Goal: Information Seeking & Learning: Learn about a topic

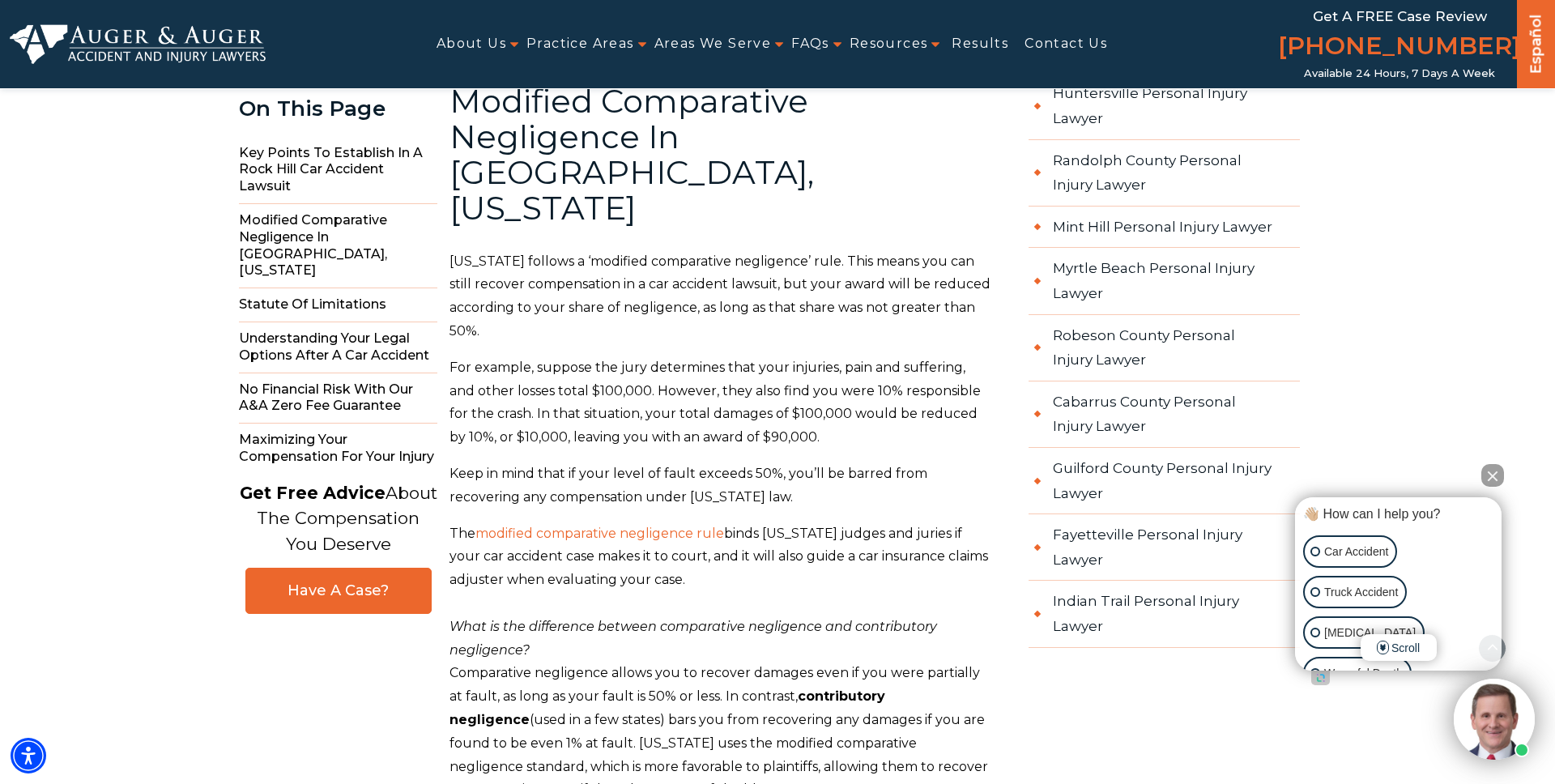
scroll to position [3094, 0]
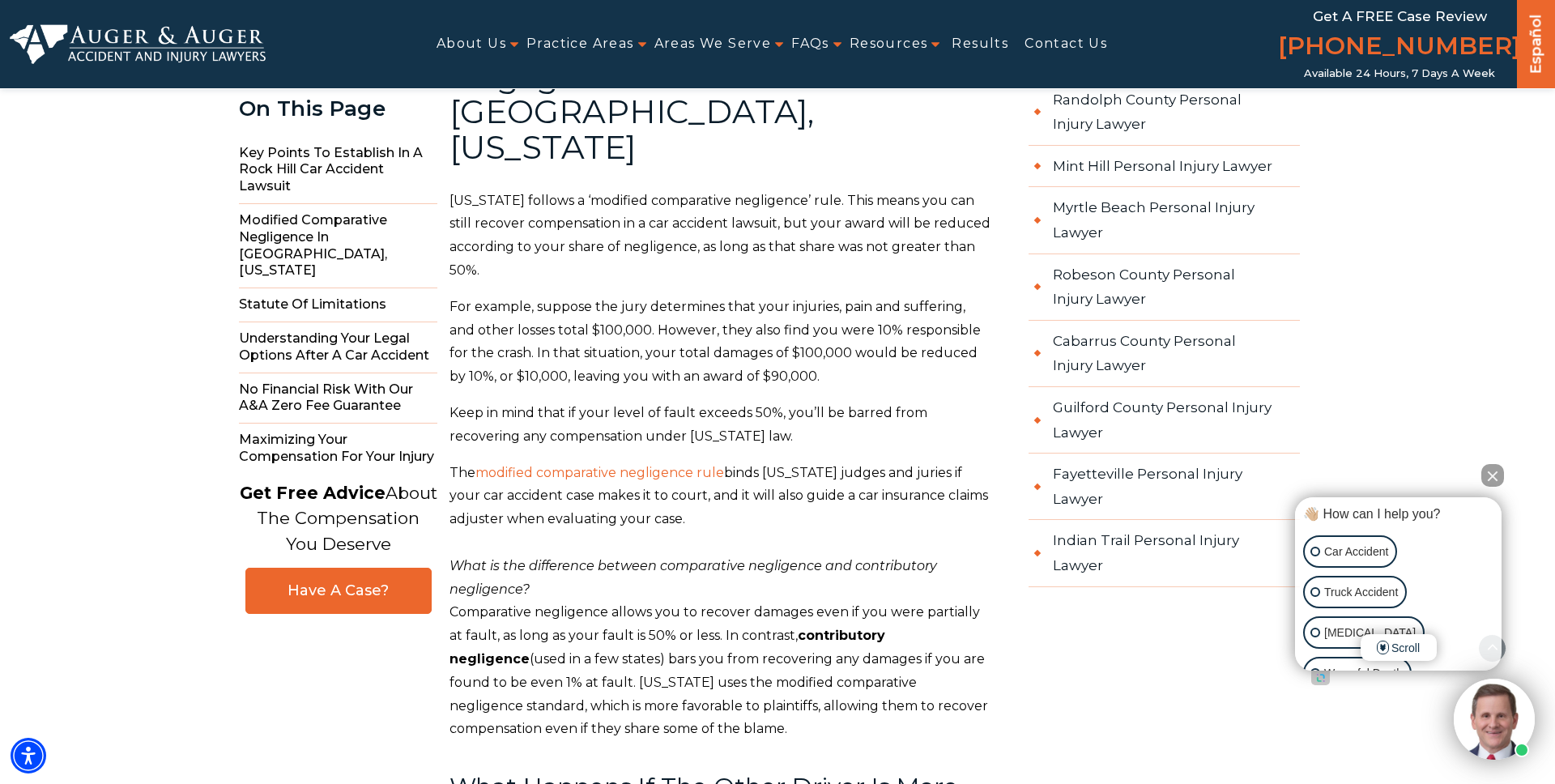
drag, startPoint x: 1495, startPoint y: 474, endPoint x: 1470, endPoint y: 459, distance: 29.2
click at [1495, 474] on button "Close Intaker Chat Widget" at bounding box center [1492, 475] width 22 height 22
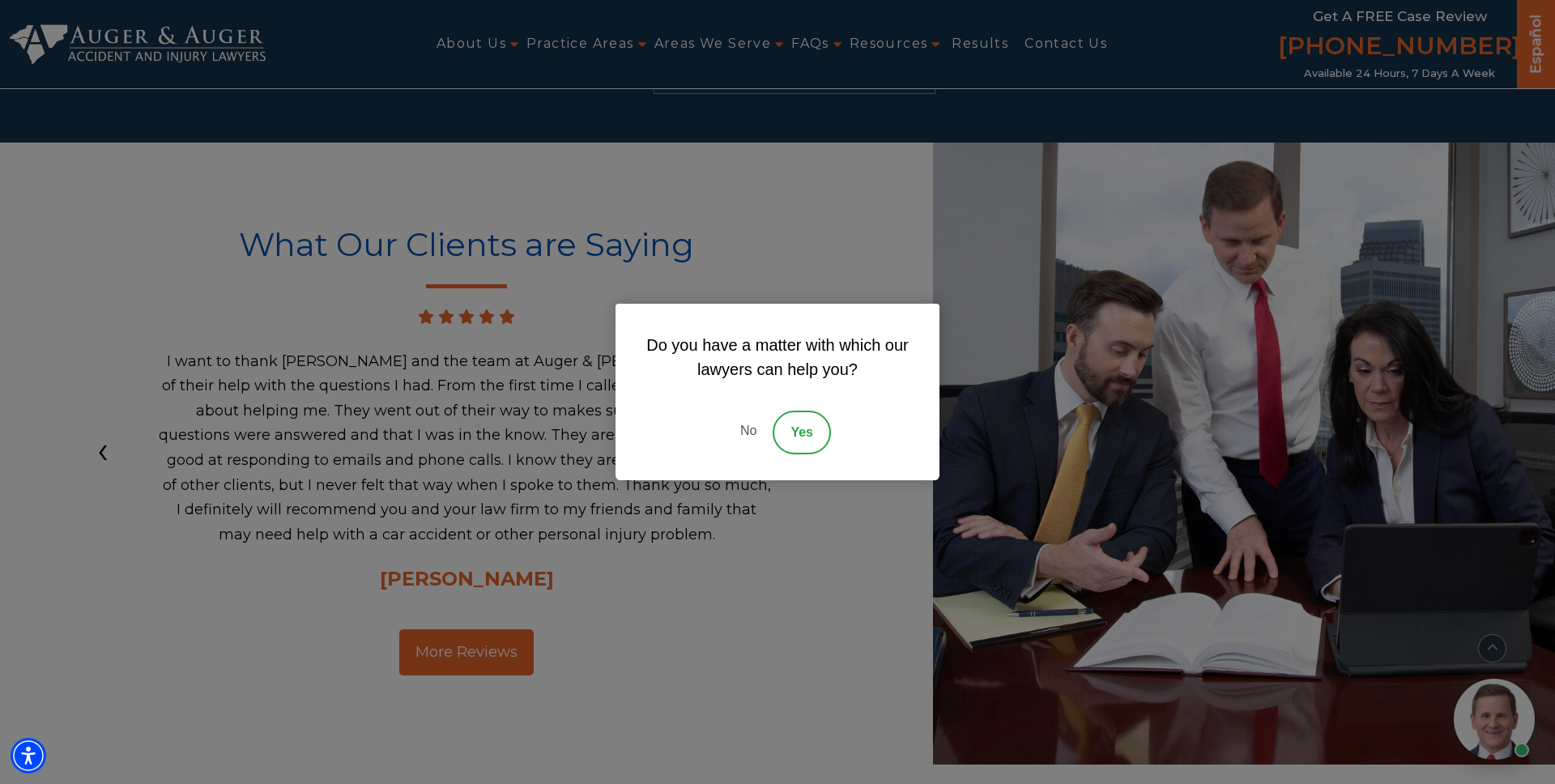
drag, startPoint x: 742, startPoint y: 432, endPoint x: 778, endPoint y: 396, distance: 50.9
click at [742, 432] on link "No" at bounding box center [748, 432] width 48 height 44
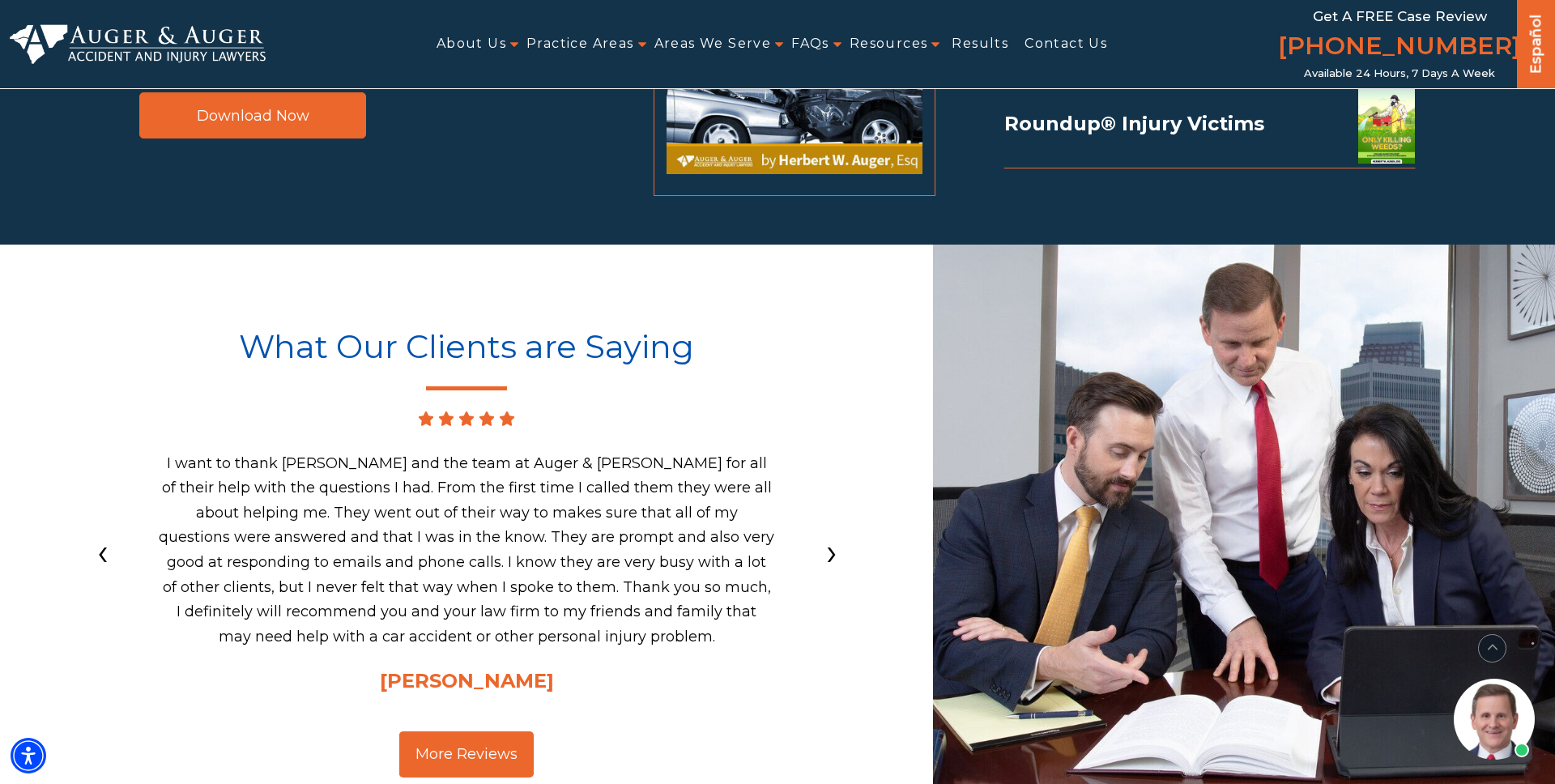
scroll to position [7490, 0]
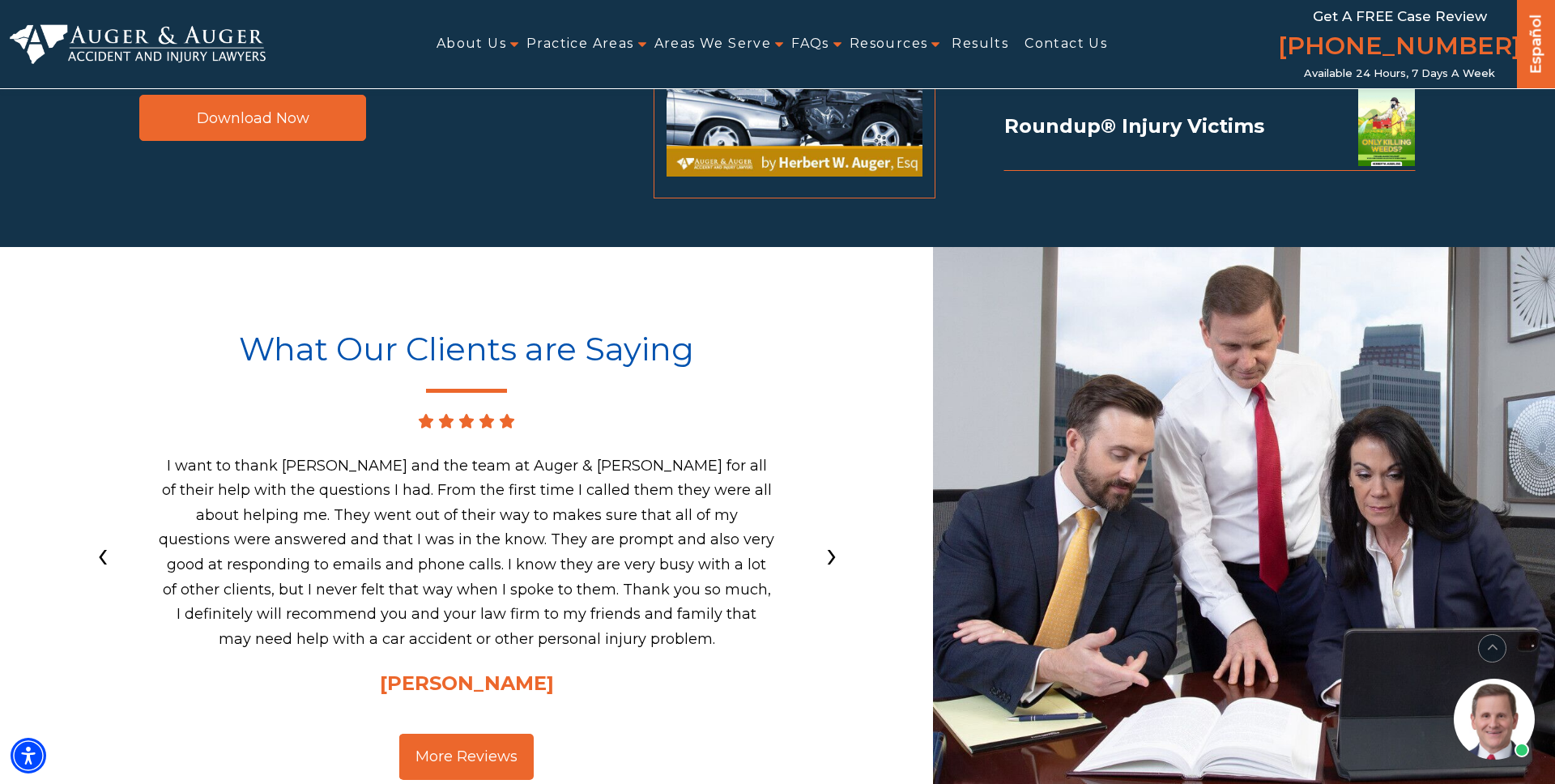
click at [833, 535] on span "›" at bounding box center [832, 554] width 12 height 37
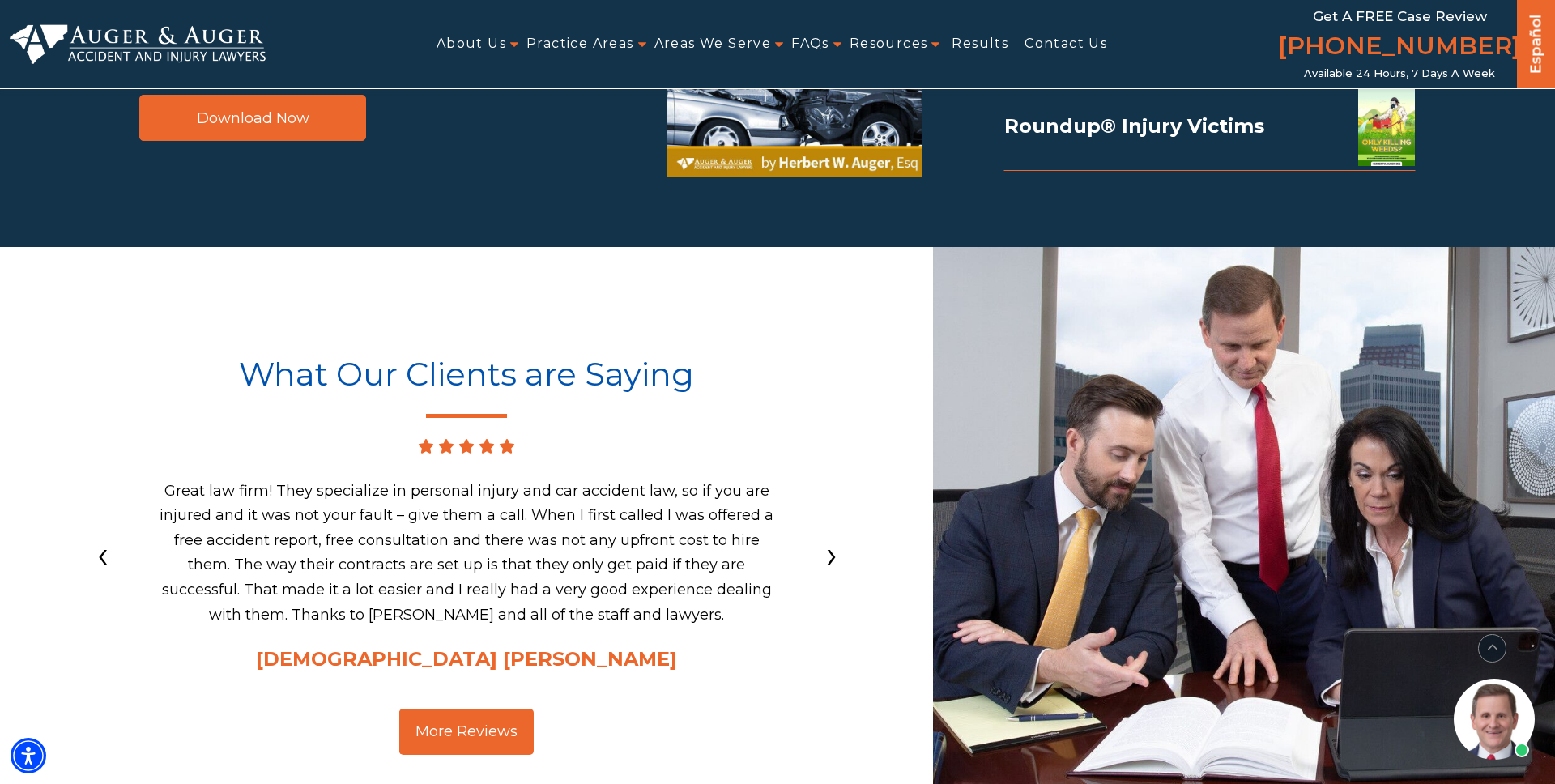
click at [833, 535] on span "›" at bounding box center [832, 554] width 12 height 37
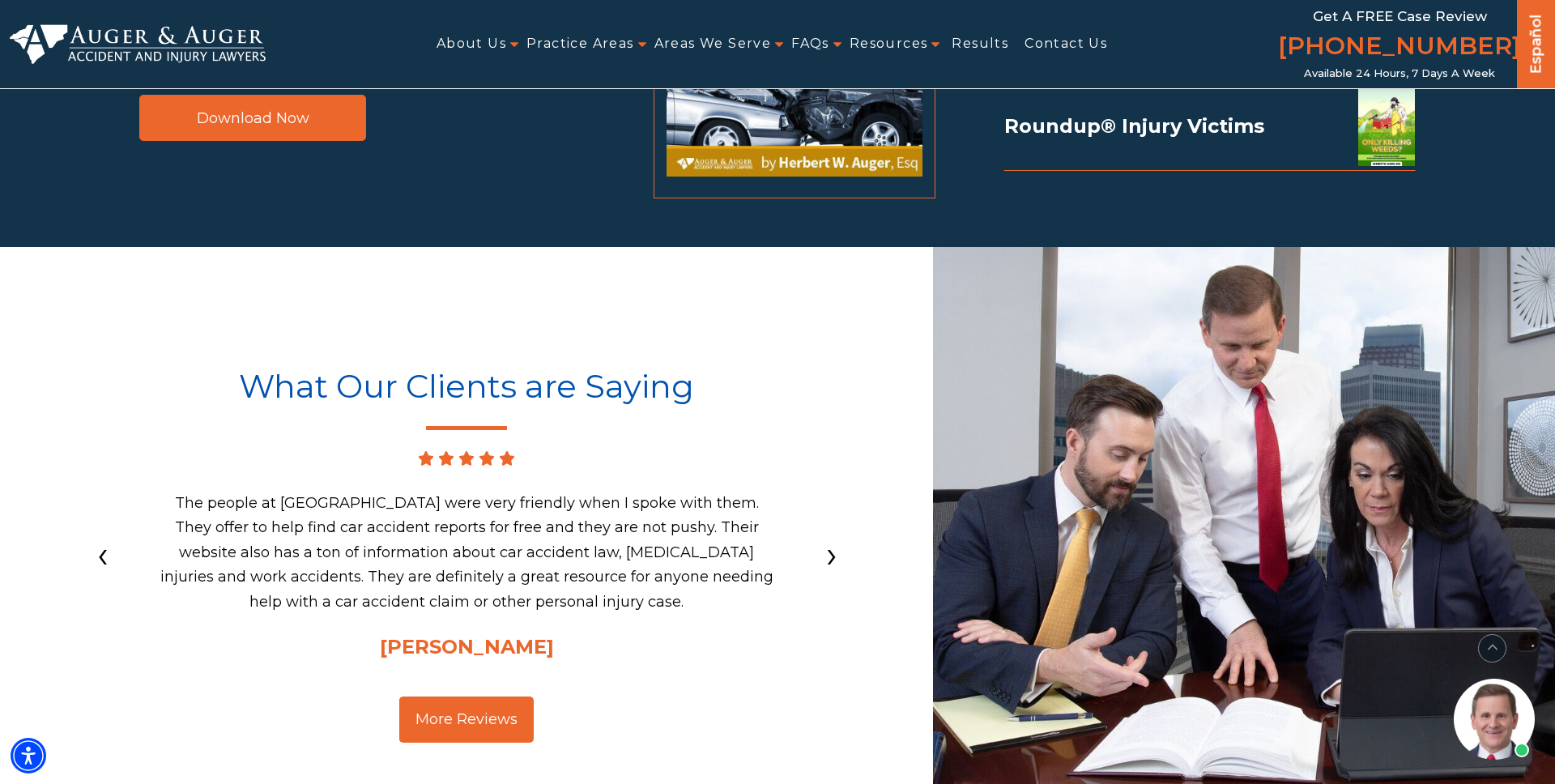
click at [833, 535] on span "›" at bounding box center [832, 554] width 12 height 37
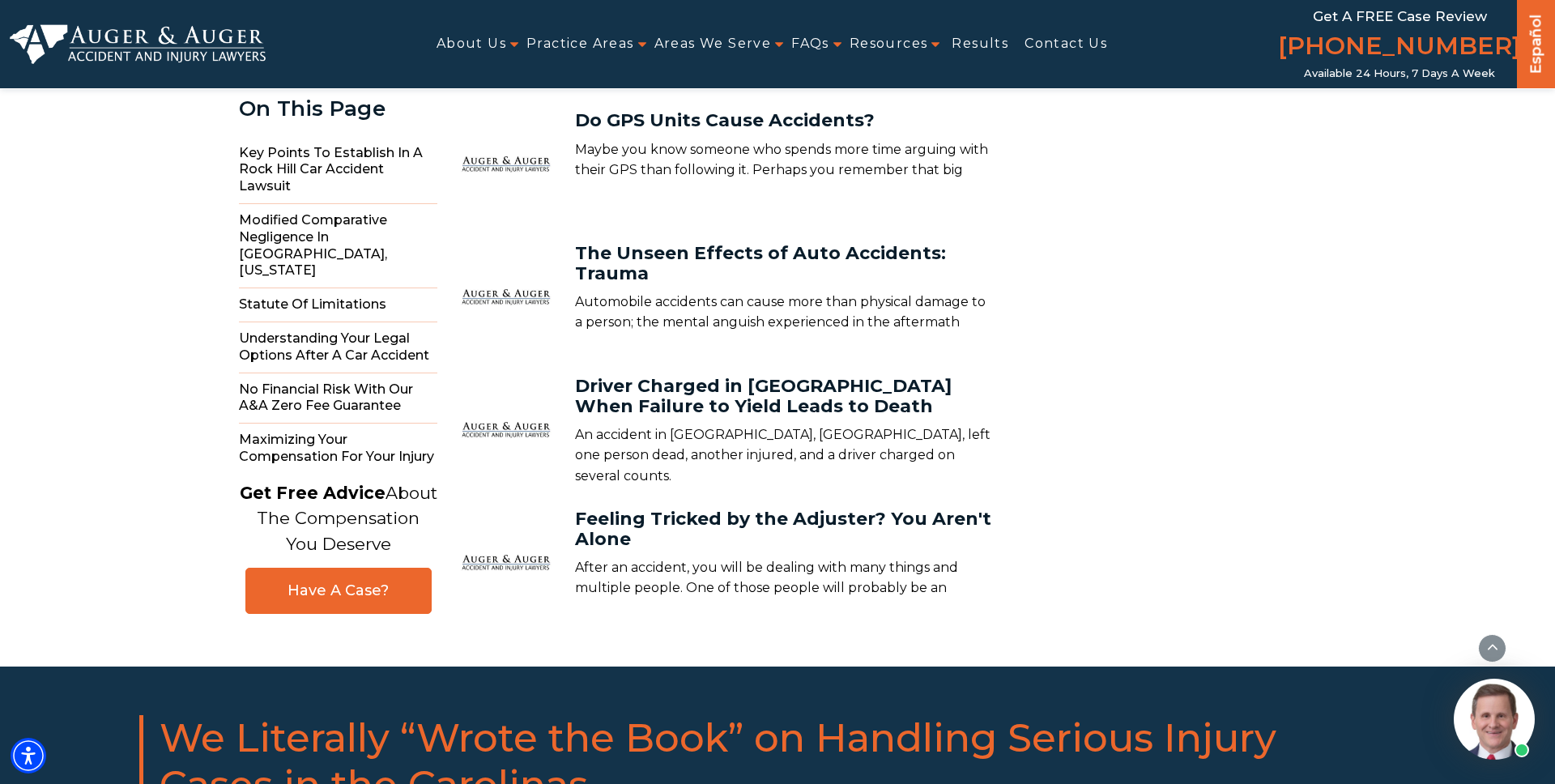
scroll to position [6398, 0]
